Goal: Task Accomplishment & Management: Manage account settings

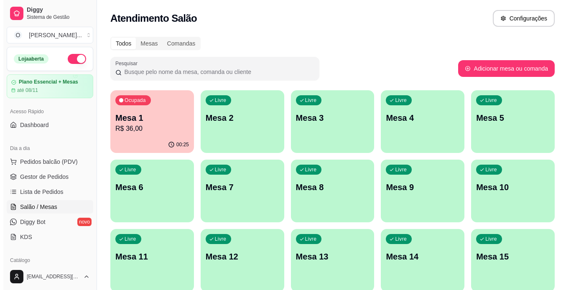
scroll to position [74, 0]
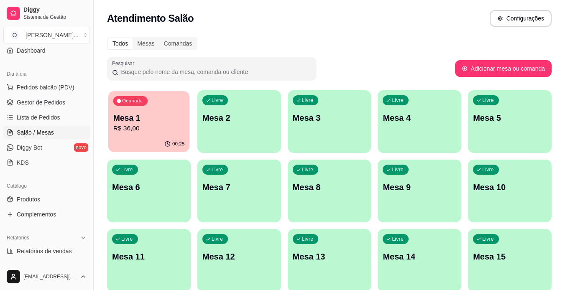
click at [157, 138] on div "00:25" at bounding box center [148, 144] width 81 height 16
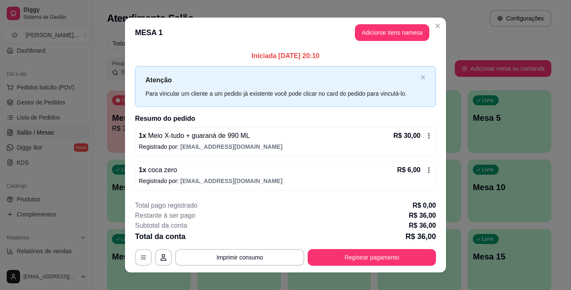
click at [426, 135] on icon at bounding box center [429, 136] width 7 height 7
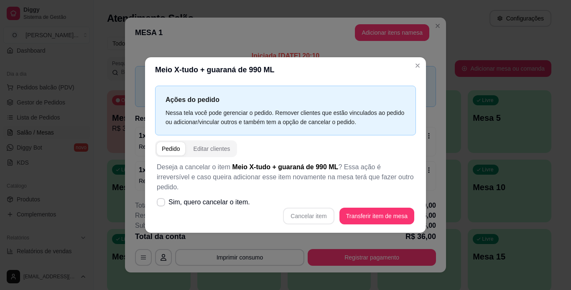
click at [305, 213] on div "Cancelar item Transferir item de mesa" at bounding box center [286, 216] width 258 height 17
click at [161, 200] on icon at bounding box center [161, 202] width 6 height 5
click at [161, 204] on input "Sim, quero cancelar o item." at bounding box center [158, 206] width 5 height 5
checkbox input "true"
click at [312, 214] on button "Cancelar item" at bounding box center [308, 216] width 51 height 17
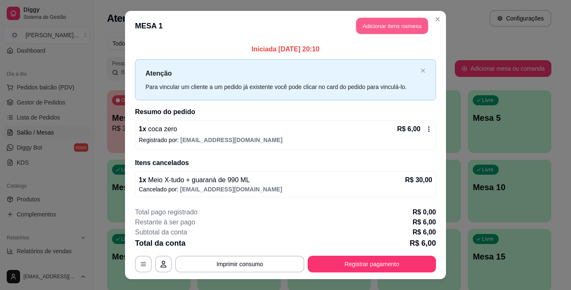
click at [380, 25] on button "Adicionar itens na mesa" at bounding box center [392, 26] width 72 height 16
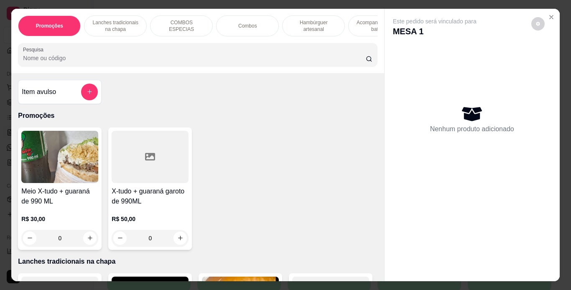
click at [128, 20] on p "Lanches tradicionais na chapa" at bounding box center [115, 25] width 49 height 13
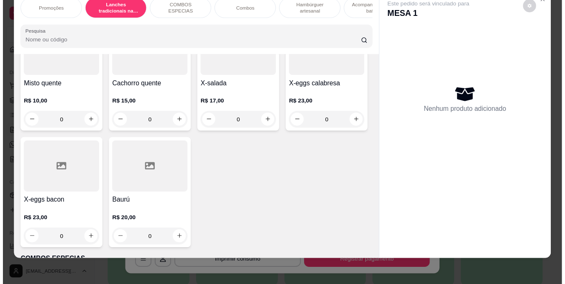
scroll to position [595, 0]
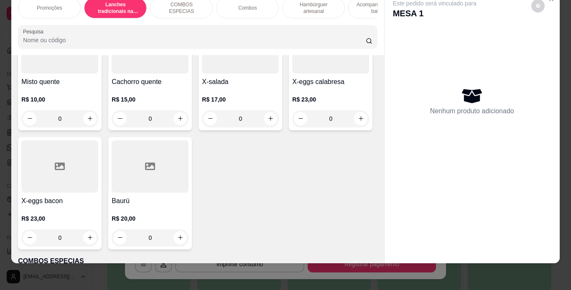
click at [202, 8] on div "0" at bounding box center [240, -1] width 77 height 17
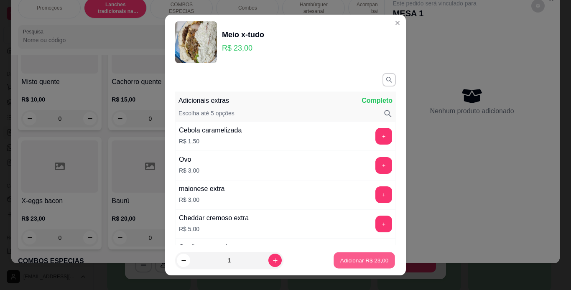
click at [340, 259] on p "Adicionar R$ 23,00" at bounding box center [364, 261] width 49 height 8
type input "1"
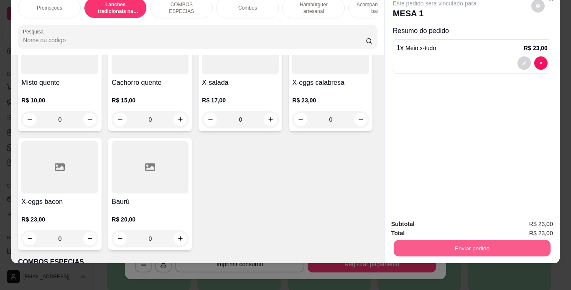
click at [422, 241] on button "Enviar pedido" at bounding box center [472, 249] width 157 height 16
click at [533, 218] on button "Enviar pedido" at bounding box center [532, 221] width 46 height 15
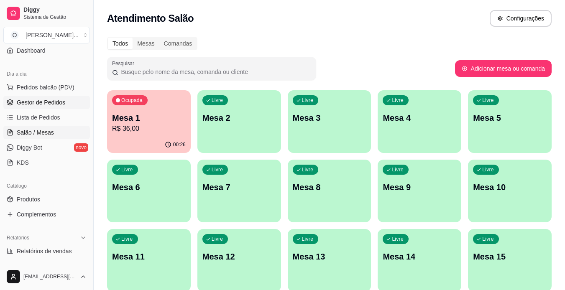
click at [55, 102] on span "Gestor de Pedidos" at bounding box center [41, 102] width 49 height 8
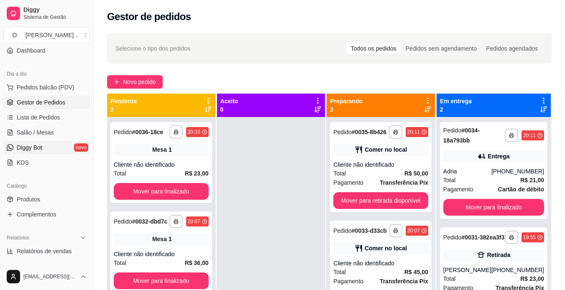
click at [61, 144] on link "Diggy Bot novo" at bounding box center [46, 147] width 87 height 13
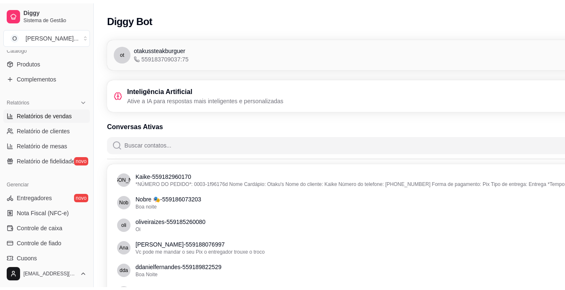
scroll to position [212, 0]
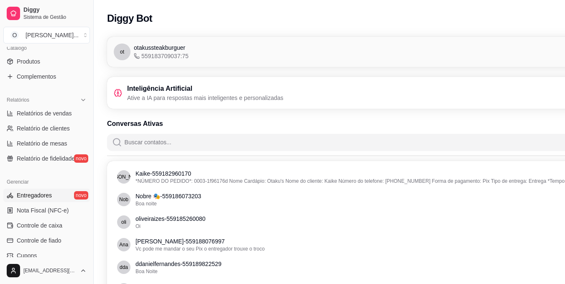
click at [43, 192] on span "Entregadores" at bounding box center [34, 195] width 35 height 8
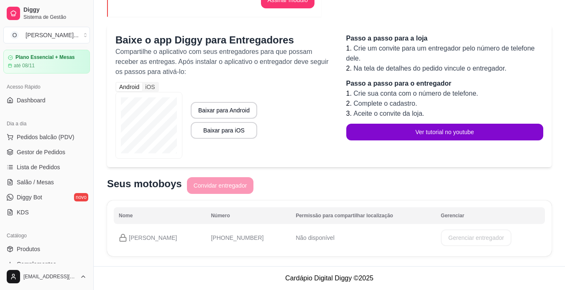
scroll to position [24, 0]
click at [40, 152] on span "Gestor de Pedidos" at bounding box center [41, 152] width 49 height 8
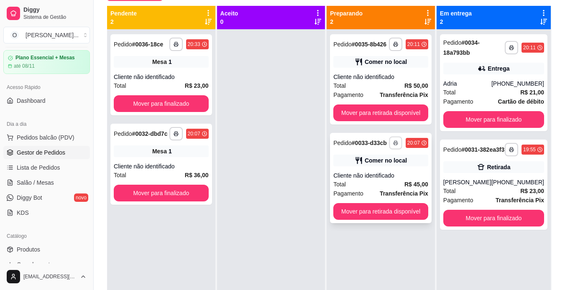
click at [394, 145] on icon "button" at bounding box center [395, 143] width 5 height 5
click at [388, 169] on button "IMPRESSORA" at bounding box center [373, 172] width 59 height 13
click at [49, 187] on link "Salão / Mesas" at bounding box center [46, 182] width 87 height 13
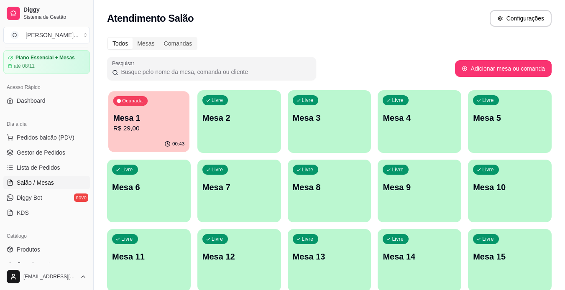
click at [151, 132] on p "R$ 29,00" at bounding box center [149, 129] width 72 height 10
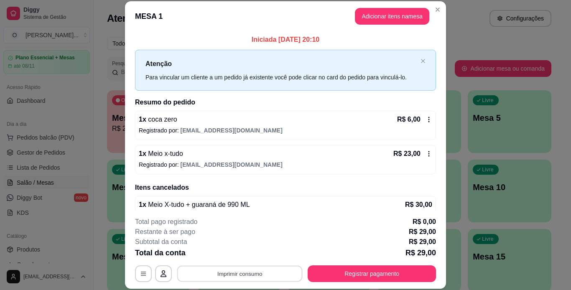
click at [263, 274] on button "Imprimir consumo" at bounding box center [239, 274] width 125 height 16
click at [253, 254] on button "IMPRESSORA" at bounding box center [239, 254] width 61 height 13
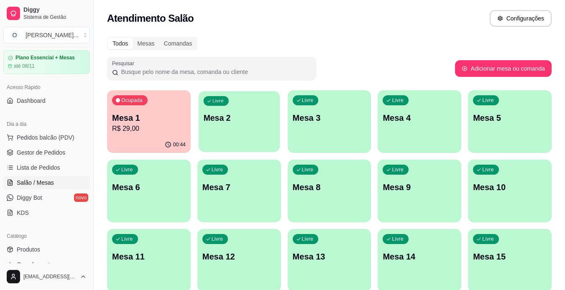
click at [281, 124] on div "Ocupada Mesa 1 R$ 29,00 00:44 Livre Mesa 2 Livre Mesa 3 Livre Mesa 4 Livre Mesa…" at bounding box center [329, 225] width 445 height 271
click at [261, 131] on div "Livre Mesa 2" at bounding box center [239, 116] width 81 height 51
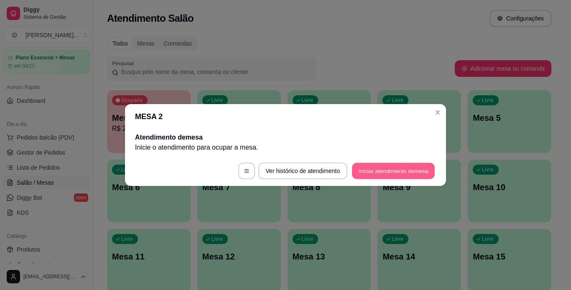
click at [395, 171] on button "Iniciar atendimento de mesa" at bounding box center [393, 171] width 83 height 16
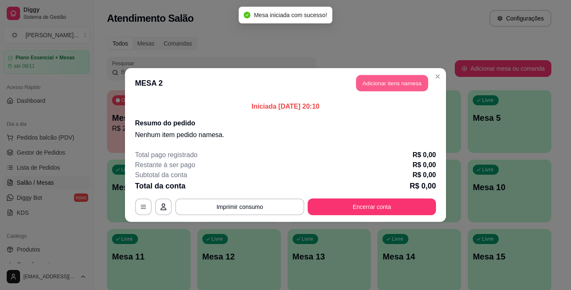
click at [359, 87] on button "Adicionar itens na mesa" at bounding box center [392, 83] width 72 height 16
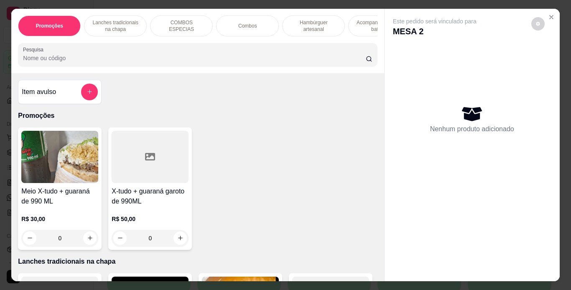
click at [258, 23] on div "Combos" at bounding box center [247, 25] width 63 height 21
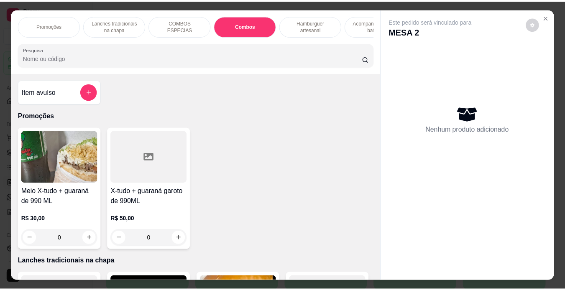
scroll to position [21, 0]
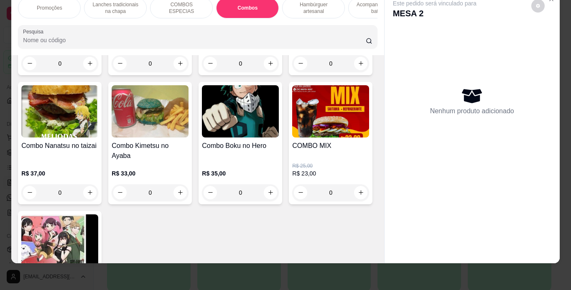
click at [267, 72] on div "0" at bounding box center [240, 63] width 77 height 17
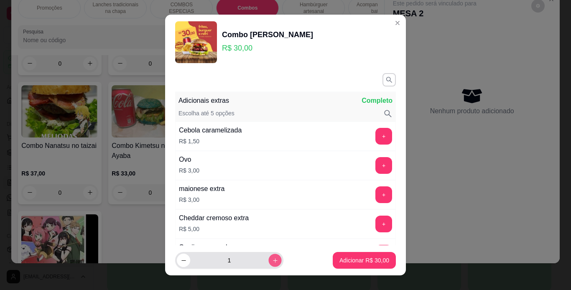
click at [272, 258] on icon "increase-product-quantity" at bounding box center [275, 261] width 6 height 6
type input "2"
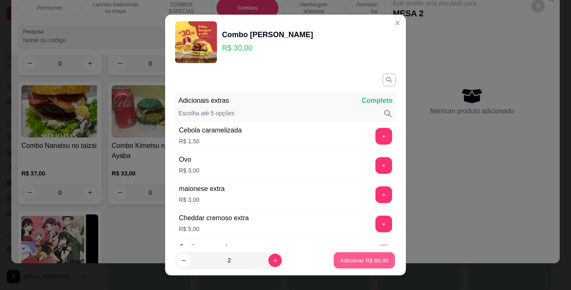
click at [340, 259] on p "Adicionar R$ 60,00" at bounding box center [364, 261] width 49 height 8
type input "2"
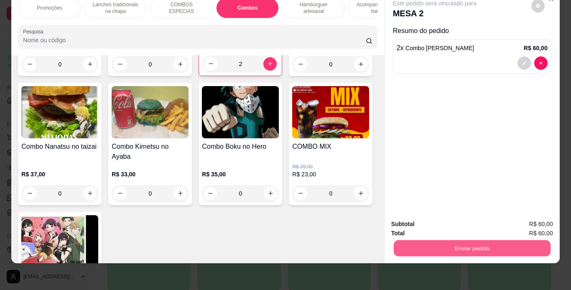
click at [425, 241] on button "Enviar pedido" at bounding box center [472, 249] width 157 height 16
click at [542, 220] on button "Enviar pedido" at bounding box center [532, 221] width 46 height 15
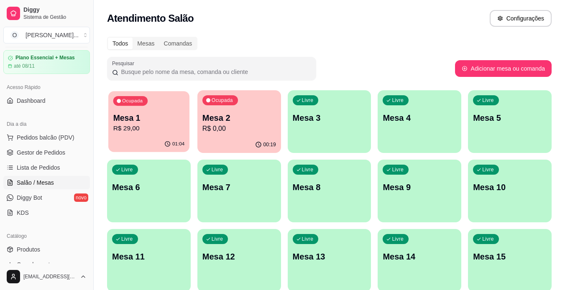
click at [177, 120] on p "Mesa 1" at bounding box center [149, 118] width 72 height 11
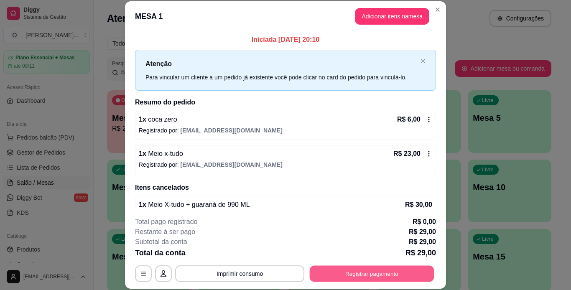
click at [324, 276] on button "Registrar pagamento" at bounding box center [372, 274] width 125 height 16
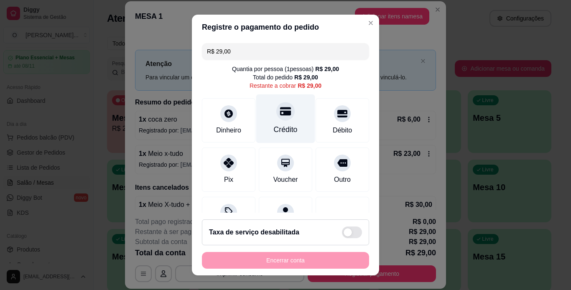
click at [280, 117] on icon at bounding box center [285, 111] width 11 height 11
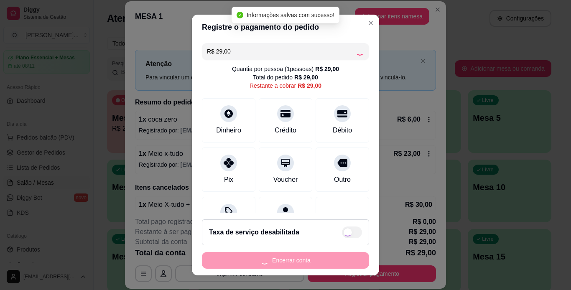
type input "R$ 0,00"
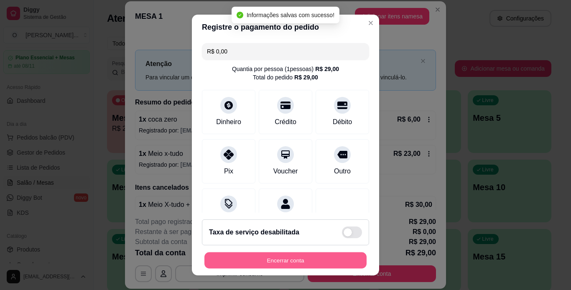
click at [308, 261] on button "Encerrar conta" at bounding box center [286, 261] width 162 height 16
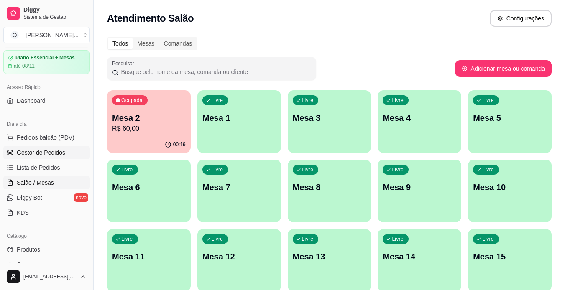
click at [31, 152] on span "Gestor de Pedidos" at bounding box center [41, 152] width 49 height 8
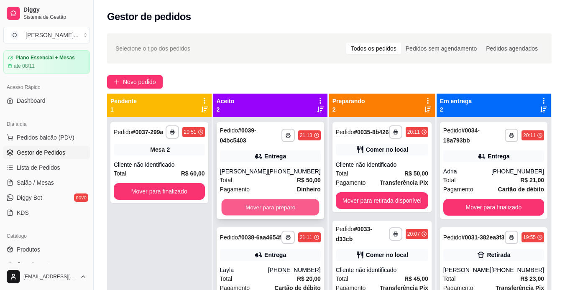
click at [271, 207] on button "Mover para preparo" at bounding box center [270, 208] width 98 height 16
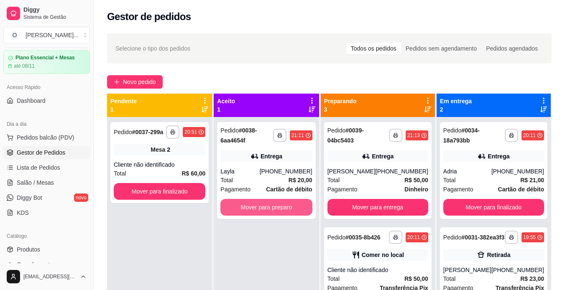
click at [271, 207] on button "Mover para preparo" at bounding box center [266, 207] width 92 height 17
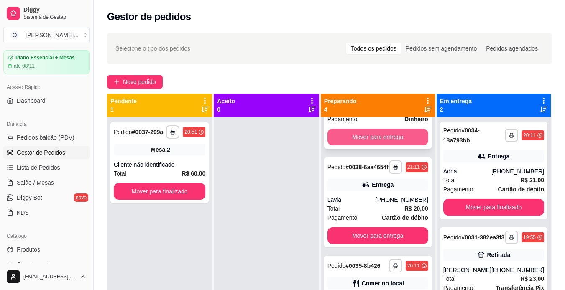
scroll to position [70, 0]
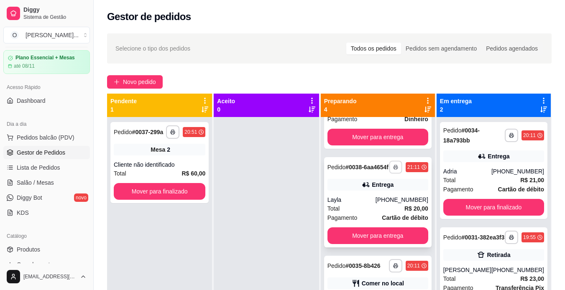
click at [394, 170] on button "button" at bounding box center [395, 167] width 13 height 13
click at [375, 201] on button "IMPRESSORA" at bounding box center [368, 199] width 59 height 13
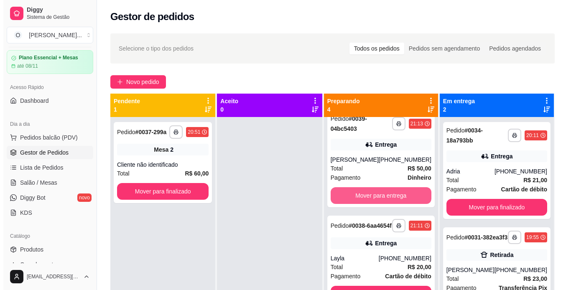
scroll to position [0, 0]
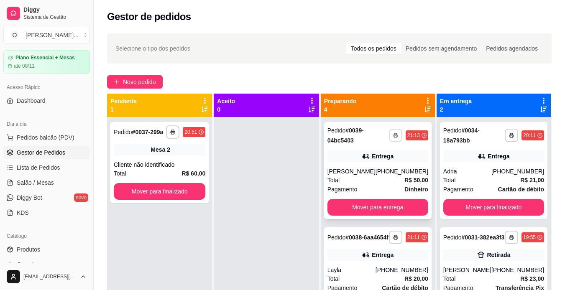
click at [393, 134] on icon "button" at bounding box center [395, 135] width 5 height 5
click at [381, 165] on button "IMPRESSORA" at bounding box center [368, 164] width 61 height 13
click at [377, 243] on div "Pedido # 0038-6aa4654f" at bounding box center [358, 238] width 61 height 10
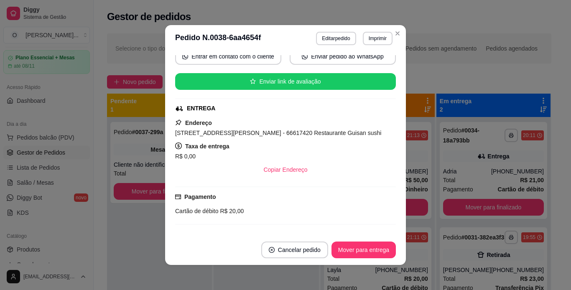
scroll to position [126, 0]
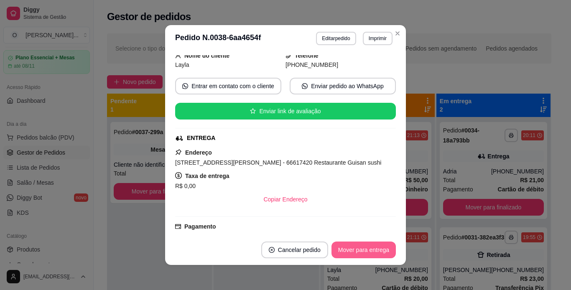
click at [366, 249] on button "Mover para entrega" at bounding box center [364, 250] width 64 height 17
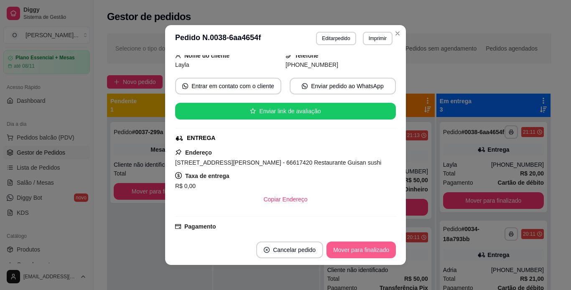
click at [379, 250] on button "Mover para finalizado" at bounding box center [361, 250] width 69 height 17
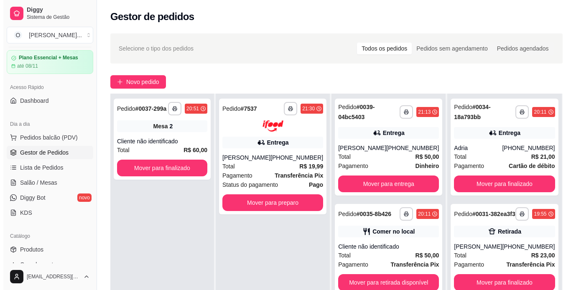
scroll to position [23, 0]
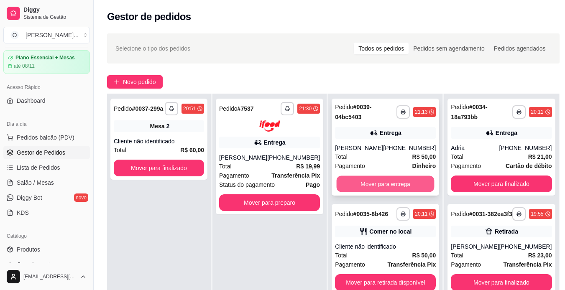
click at [398, 186] on button "Mover para entrega" at bounding box center [386, 184] width 98 height 16
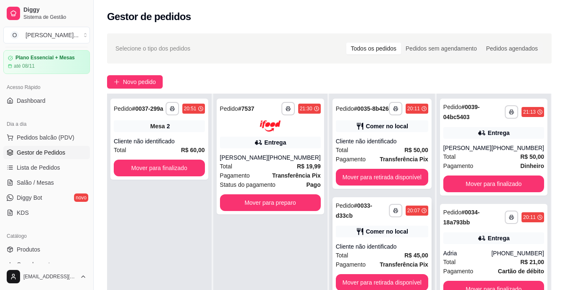
click at [393, 235] on div "**********" at bounding box center [382, 245] width 99 height 97
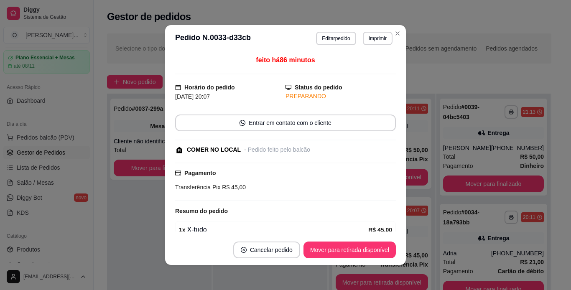
scroll to position [40, 0]
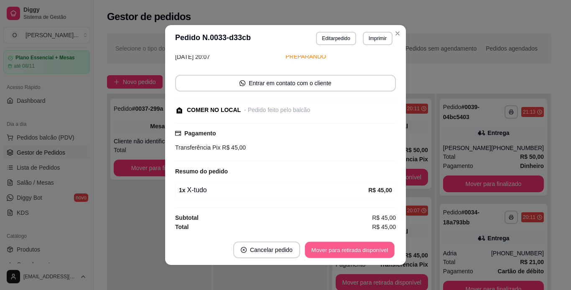
click at [330, 254] on button "Mover para retirada disponível" at bounding box center [350, 250] width 90 height 16
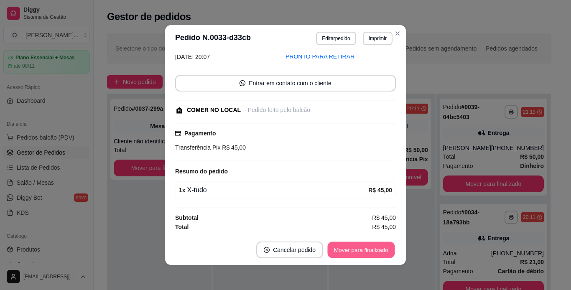
click at [330, 254] on button "Mover para finalizado" at bounding box center [361, 250] width 67 height 16
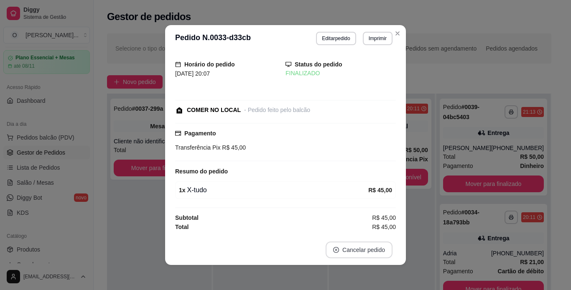
scroll to position [4, 0]
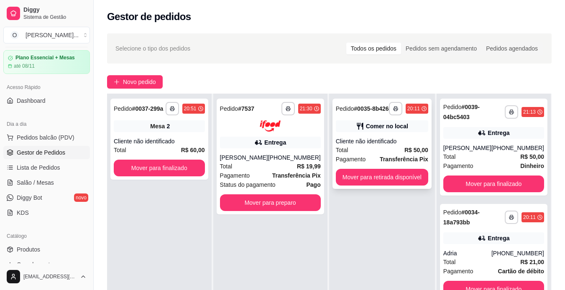
click at [409, 136] on div "**********" at bounding box center [382, 144] width 99 height 90
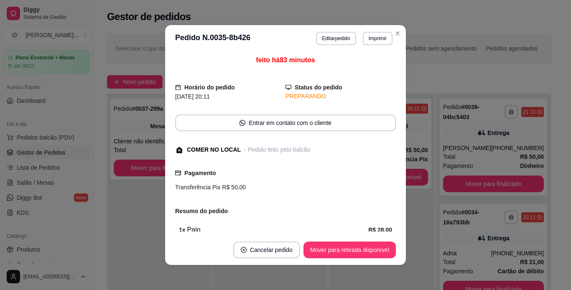
scroll to position [92, 0]
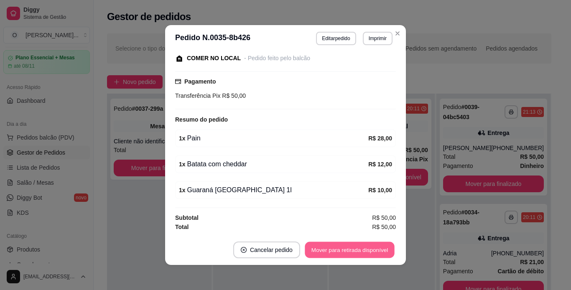
click at [348, 246] on button "Mover para retirada disponível" at bounding box center [350, 250] width 90 height 16
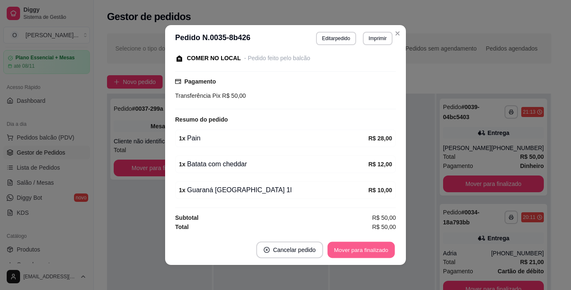
click at [348, 251] on button "Mover para finalizado" at bounding box center [361, 250] width 67 height 16
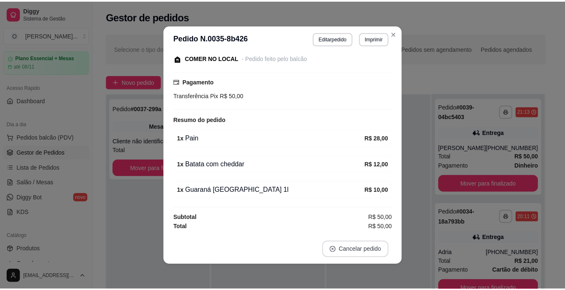
scroll to position [56, 0]
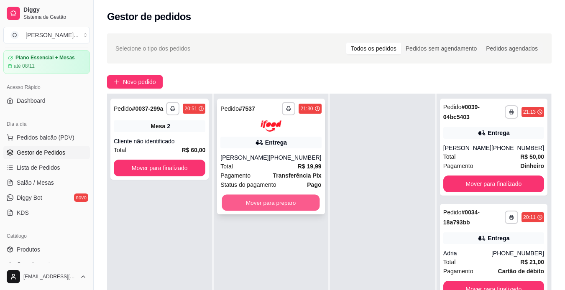
click at [296, 200] on button "Mover para preparo" at bounding box center [271, 202] width 98 height 16
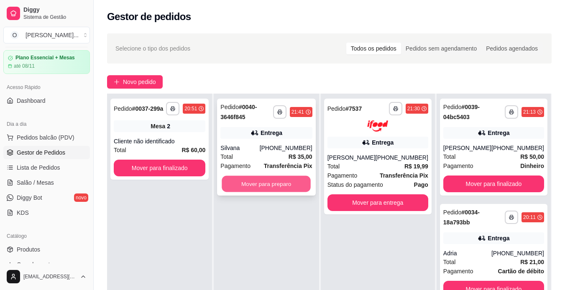
click at [295, 181] on button "Mover para preparo" at bounding box center [266, 184] width 89 height 16
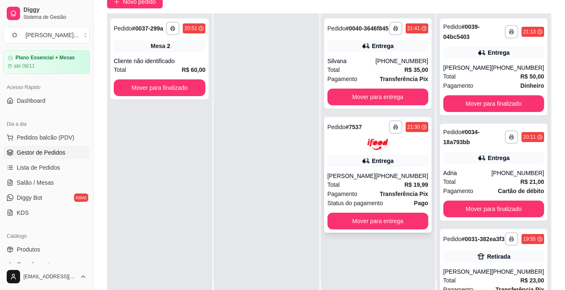
scroll to position [80, 0]
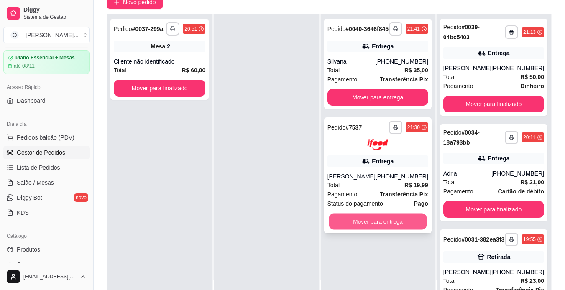
click at [386, 230] on button "Mover para entrega" at bounding box center [378, 221] width 98 height 16
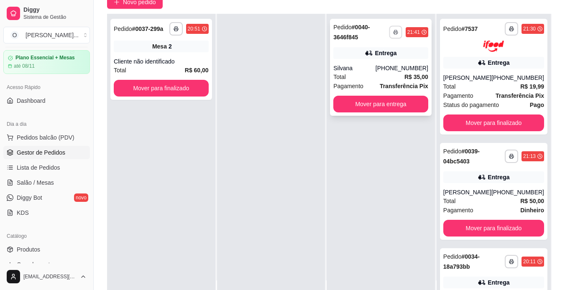
click at [402, 30] on button "button" at bounding box center [395, 32] width 13 height 13
click at [390, 57] on button "IMPRESSORA" at bounding box center [373, 61] width 61 height 13
click at [190, 164] on div "**********" at bounding box center [161, 159] width 108 height 290
click at [491, 121] on button "Mover para finalizado" at bounding box center [493, 123] width 101 height 17
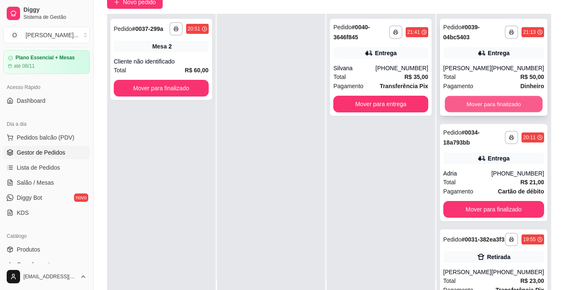
click at [495, 104] on button "Mover para finalizado" at bounding box center [494, 104] width 98 height 16
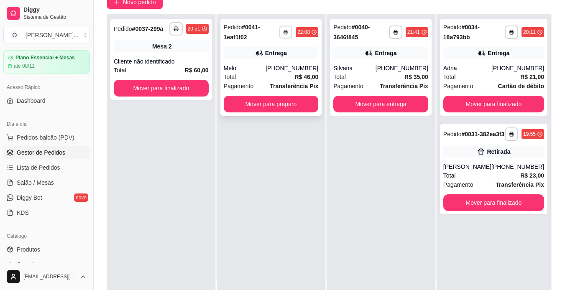
click at [287, 30] on icon "button" at bounding box center [285, 32] width 5 height 5
click at [271, 60] on button "IMPRESSORA" at bounding box center [263, 61] width 59 height 13
click at [276, 107] on button "Mover para preparo" at bounding box center [271, 104] width 92 height 16
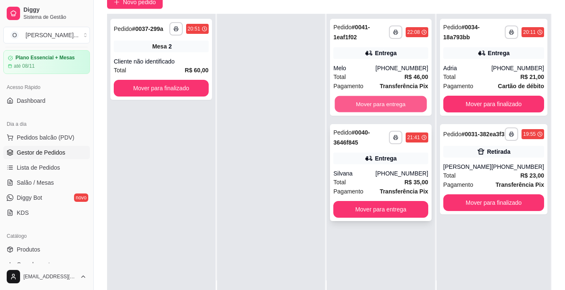
click at [358, 105] on button "Mover para entrega" at bounding box center [381, 104] width 92 height 16
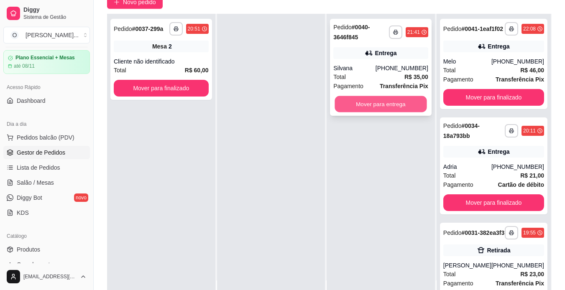
click at [408, 109] on button "Mover para entrega" at bounding box center [381, 104] width 92 height 16
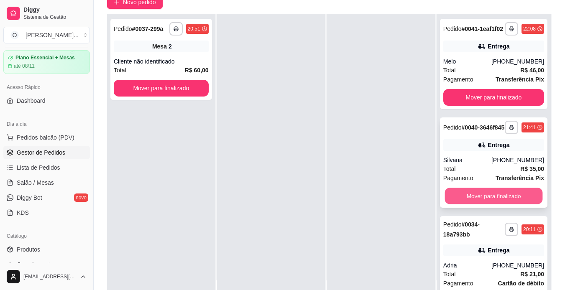
click at [484, 205] on button "Mover para finalizado" at bounding box center [494, 196] width 98 height 16
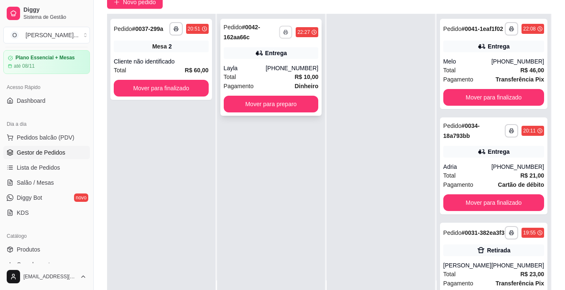
click at [284, 33] on icon "button" at bounding box center [285, 32] width 5 height 5
click at [270, 63] on button "IMPRESSORA" at bounding box center [263, 61] width 59 height 13
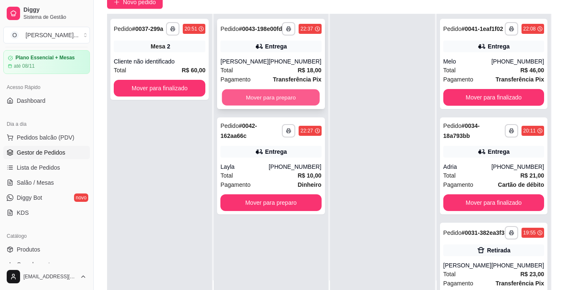
click at [238, 105] on button "Mover para preparo" at bounding box center [271, 98] width 98 height 16
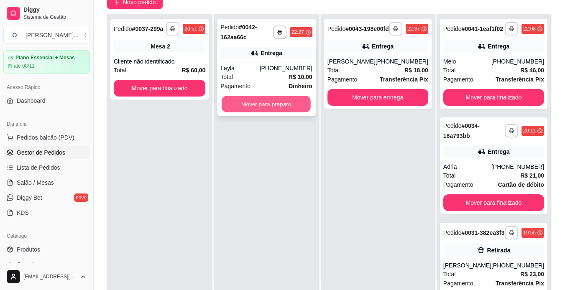
click at [277, 106] on button "Mover para preparo" at bounding box center [266, 104] width 89 height 16
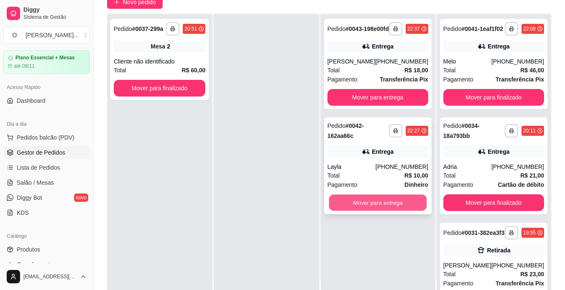
click at [406, 211] on button "Mover para entrega" at bounding box center [378, 203] width 98 height 16
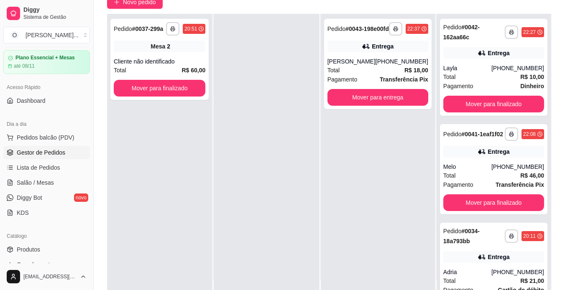
click at [406, 214] on div "**********" at bounding box center [378, 159] width 114 height 290
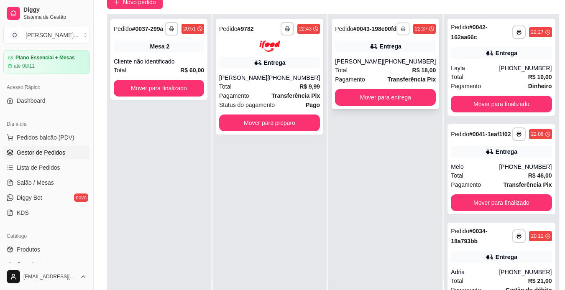
click at [397, 31] on button "button" at bounding box center [403, 28] width 13 height 13
click at [388, 60] on button "IMPRESSORA" at bounding box center [373, 61] width 59 height 13
click at [384, 102] on button "Mover para entrega" at bounding box center [386, 98] width 98 height 16
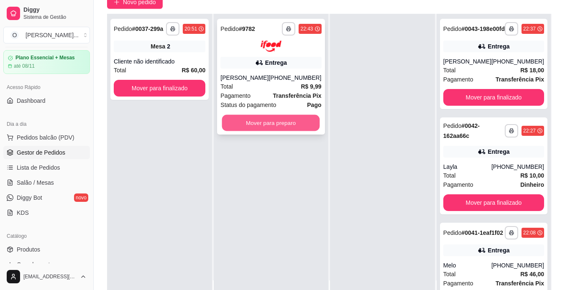
click at [306, 124] on button "Mover para preparo" at bounding box center [271, 123] width 98 height 16
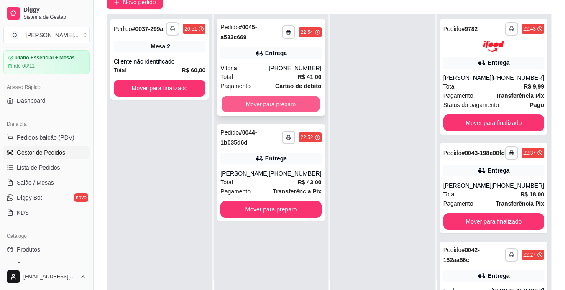
click at [292, 108] on button "Mover para preparo" at bounding box center [271, 104] width 98 height 16
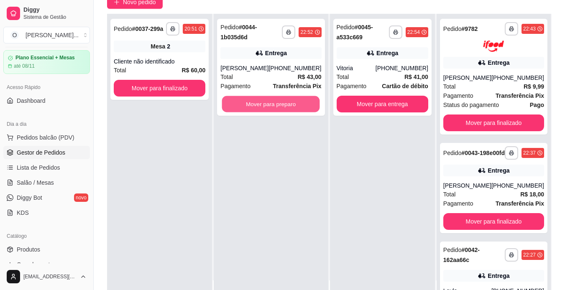
click at [292, 108] on button "Mover para preparo" at bounding box center [271, 104] width 98 height 16
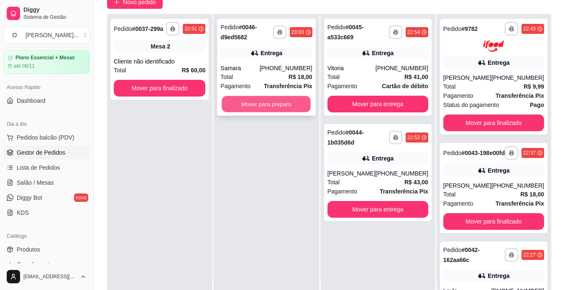
click at [256, 104] on button "Mover para preparo" at bounding box center [266, 104] width 89 height 16
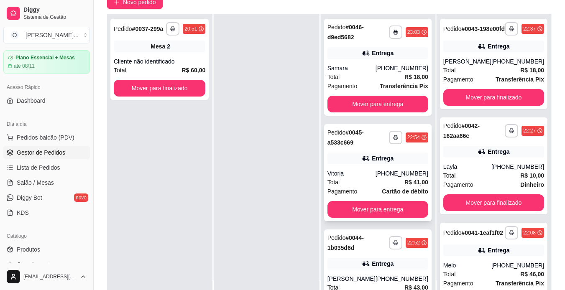
scroll to position [34, 0]
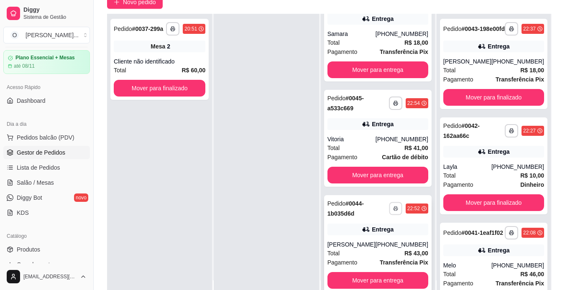
click at [394, 208] on icon "button" at bounding box center [396, 209] width 4 height 2
click at [377, 241] on button "IMPRESSORA" at bounding box center [367, 237] width 59 height 13
click at [380, 281] on button "Mover para entrega" at bounding box center [378, 281] width 98 height 16
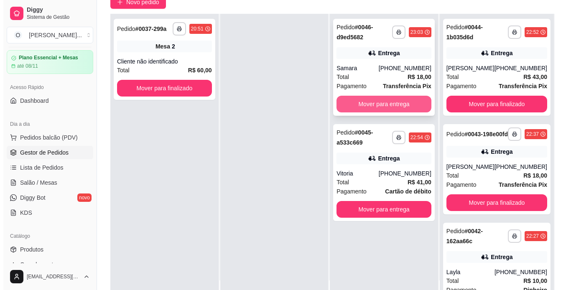
scroll to position [0, 0]
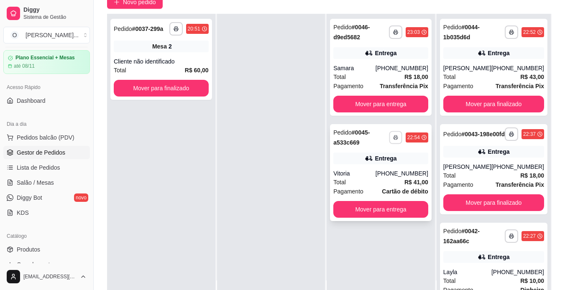
click at [397, 136] on icon "button" at bounding box center [395, 137] width 5 height 5
click at [389, 165] on button "IMPRESSORA" at bounding box center [373, 166] width 59 height 13
click at [392, 207] on button "Mover para entrega" at bounding box center [381, 210] width 92 height 16
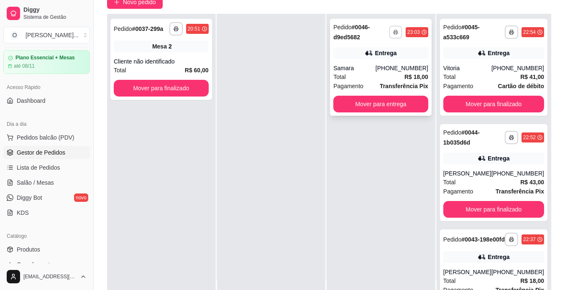
click at [392, 33] on button "button" at bounding box center [395, 32] width 13 height 13
click at [389, 61] on button "IMPRESSORA" at bounding box center [373, 61] width 59 height 13
click at [388, 103] on button "Mover para entrega" at bounding box center [381, 104] width 92 height 16
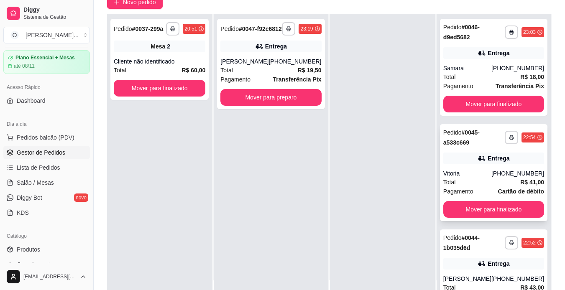
click at [498, 150] on div "**********" at bounding box center [493, 172] width 107 height 97
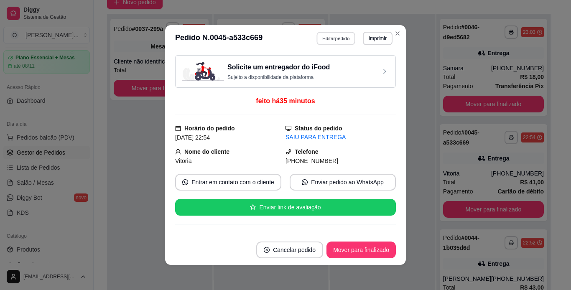
click at [344, 41] on button "Editar pedido" at bounding box center [336, 38] width 39 height 13
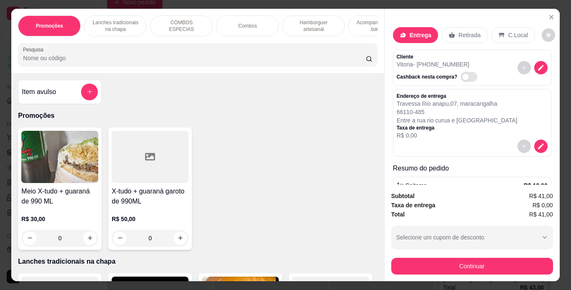
click at [135, 24] on p "Lanches tradicionais na chapa" at bounding box center [115, 25] width 49 height 13
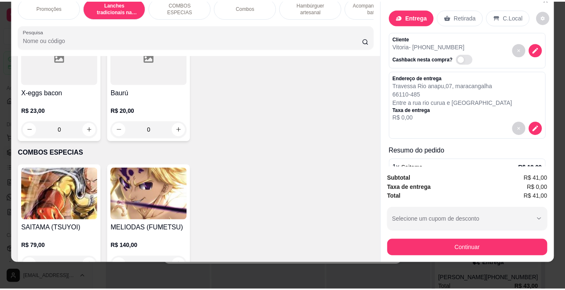
scroll to position [726, 0]
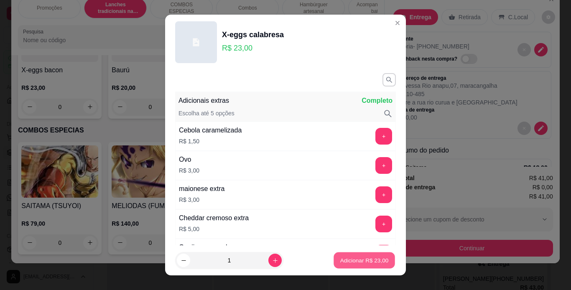
click at [340, 257] on p "Adicionar R$ 23,00" at bounding box center [364, 261] width 49 height 8
type input "1"
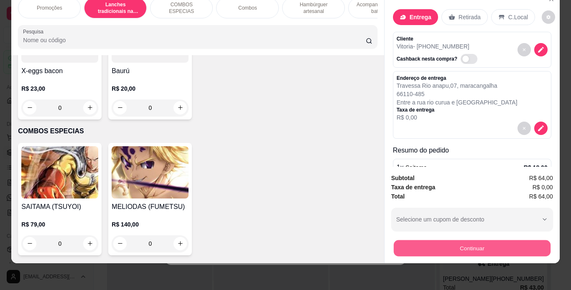
click at [395, 242] on button "Continuar" at bounding box center [472, 249] width 157 height 16
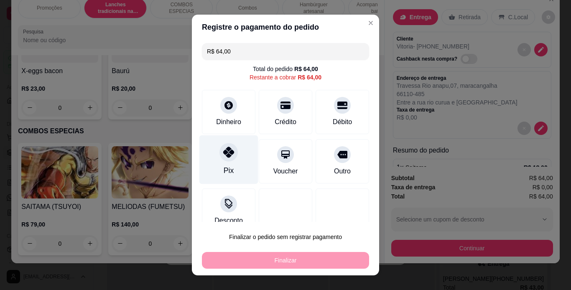
click at [218, 166] on div "Pix" at bounding box center [229, 159] width 59 height 49
type input "R$ 0,00"
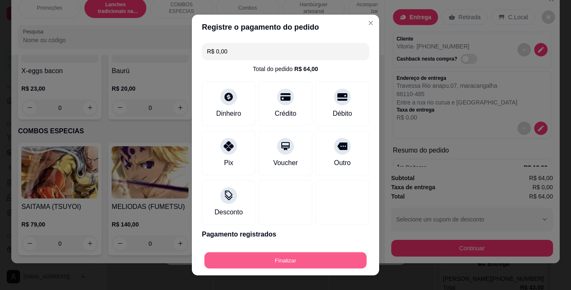
click at [323, 258] on button "Finalizar" at bounding box center [286, 261] width 162 height 16
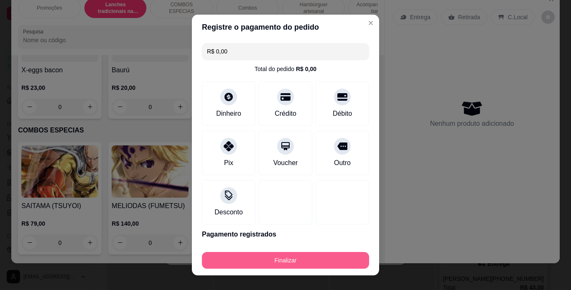
type input "0"
type input "-R$ 64,00"
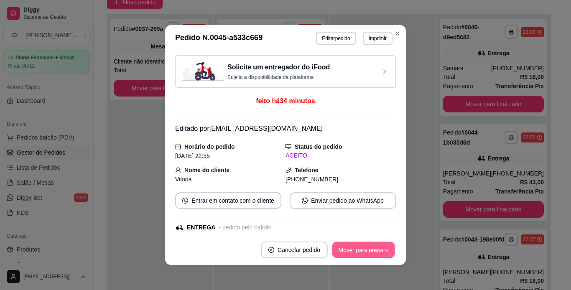
click at [345, 255] on button "Mover para preparo" at bounding box center [363, 250] width 63 height 16
click at [345, 255] on button "Mover para entrega" at bounding box center [364, 250] width 63 height 16
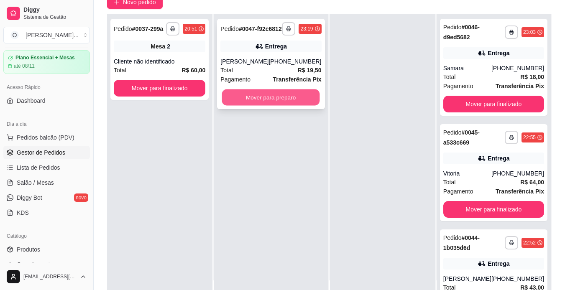
click at [271, 101] on button "Mover para preparo" at bounding box center [271, 98] width 98 height 16
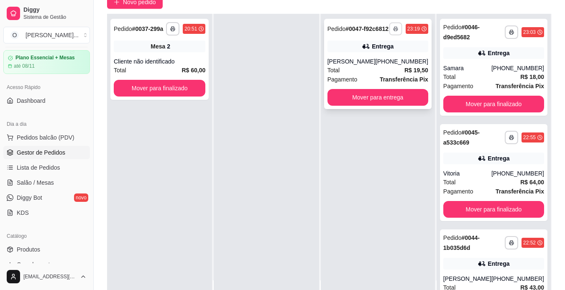
click at [392, 30] on button "button" at bounding box center [395, 28] width 13 height 13
click at [386, 63] on button "IMPRESSORA" at bounding box center [373, 61] width 59 height 13
click at [389, 106] on button "Mover para entrega" at bounding box center [378, 98] width 98 height 16
